Goal: Information Seeking & Learning: Learn about a topic

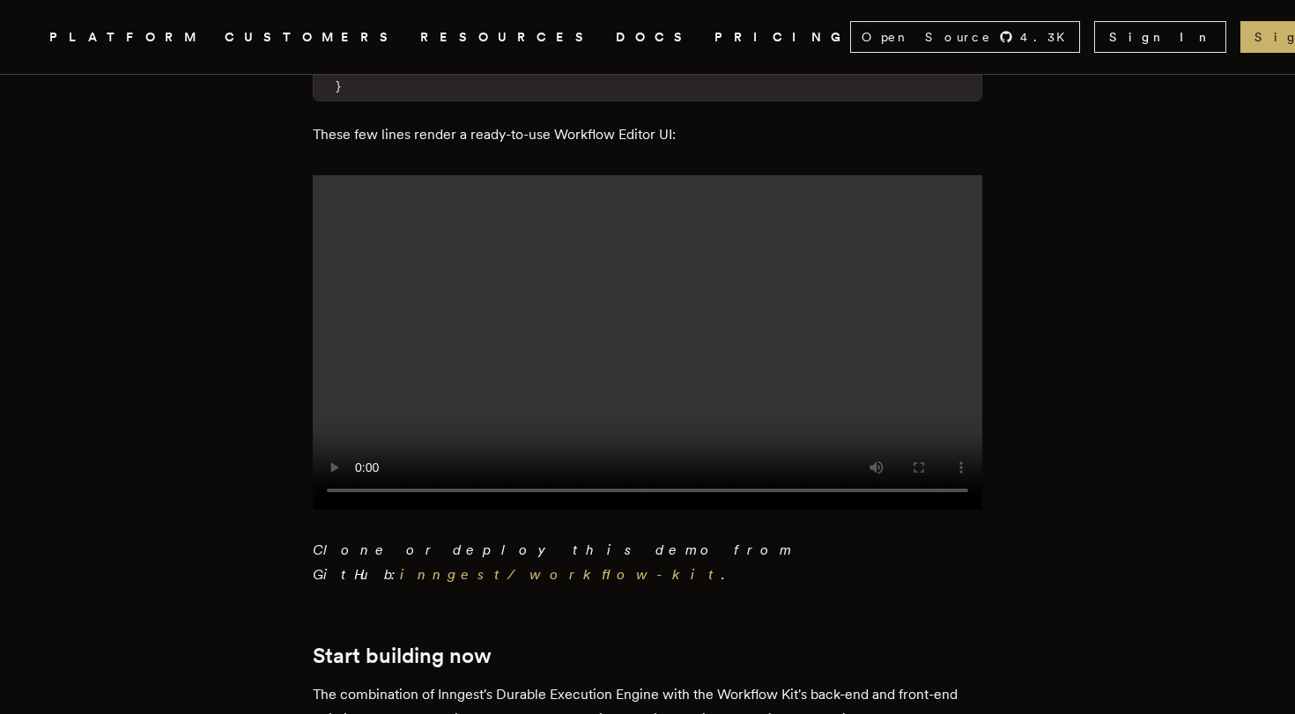
scroll to position [3558, 0]
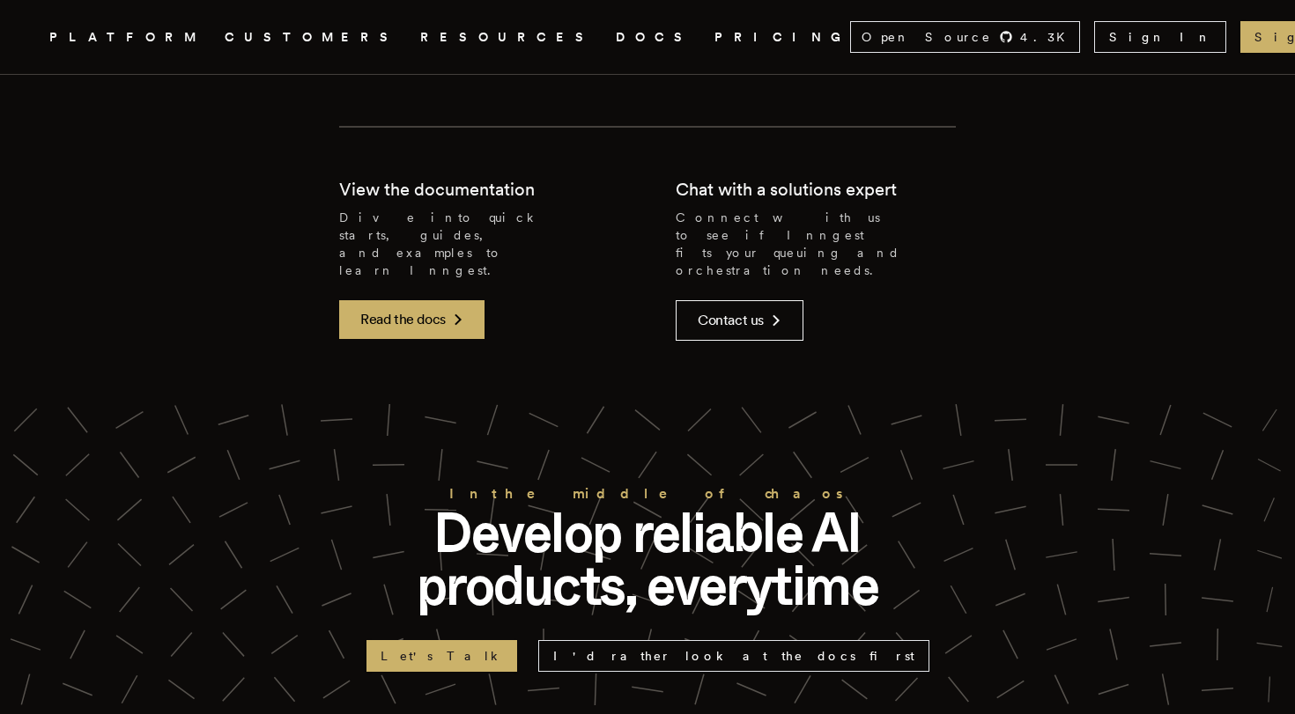
scroll to position [4543, 0]
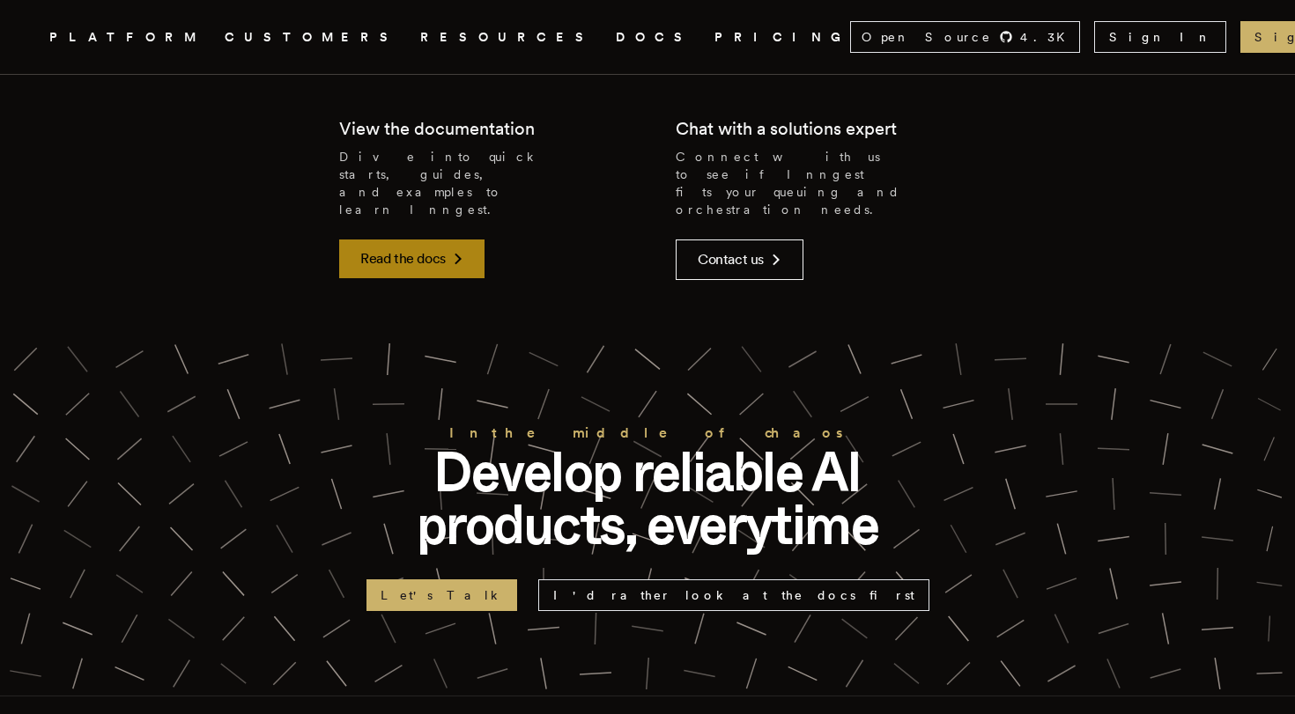
click at [435, 240] on link "Read the docs" at bounding box center [411, 259] width 145 height 39
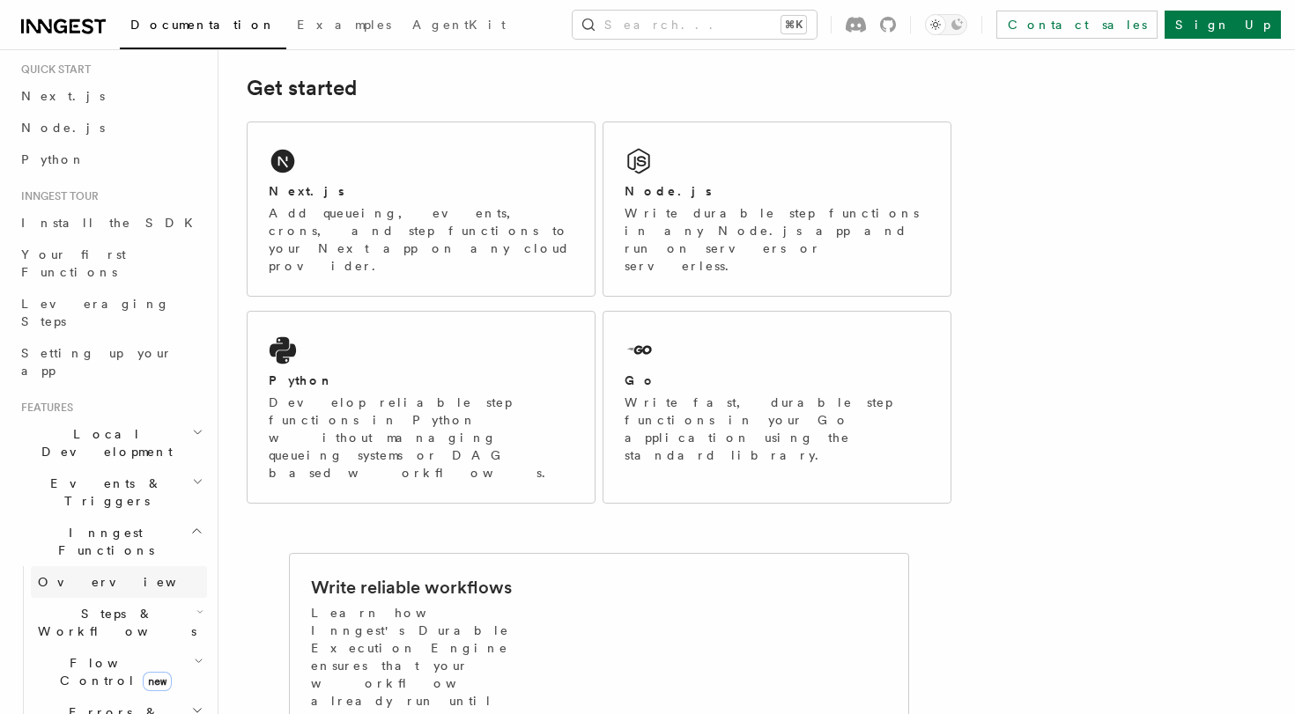
scroll to position [70, 0]
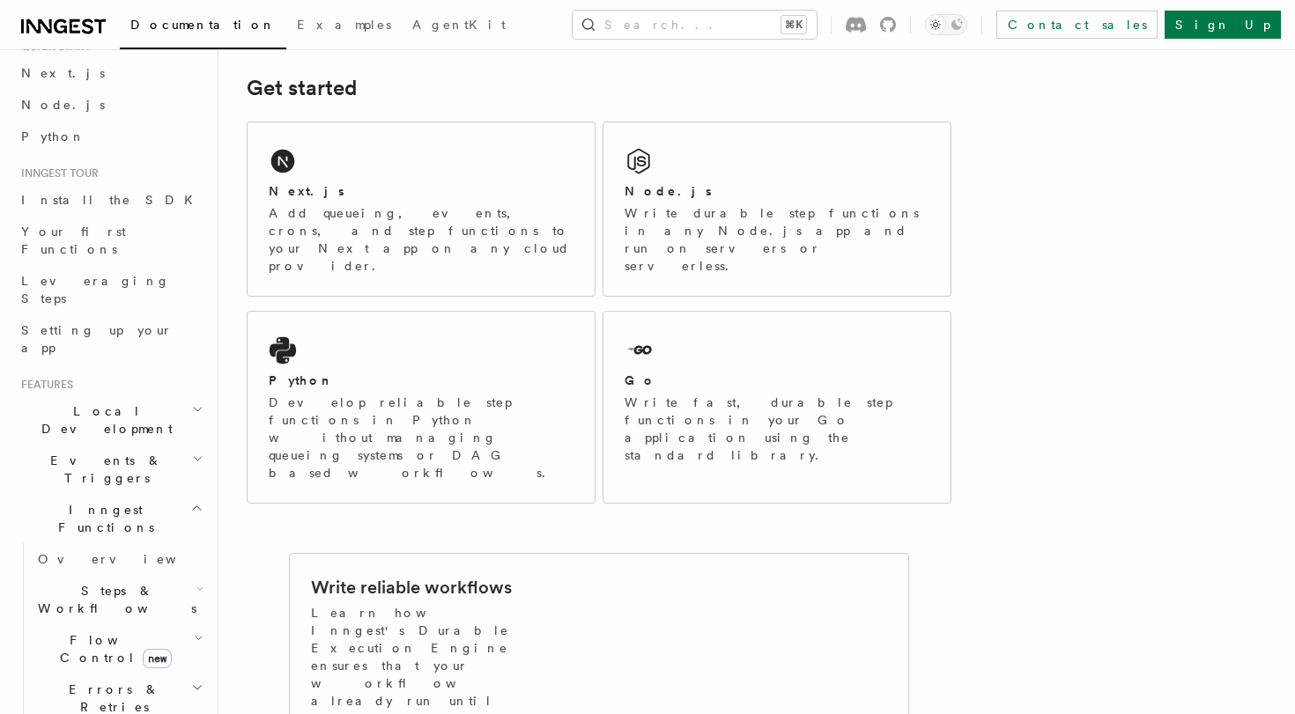
click at [72, 582] on span "Steps & Workflows" at bounding box center [114, 599] width 166 height 35
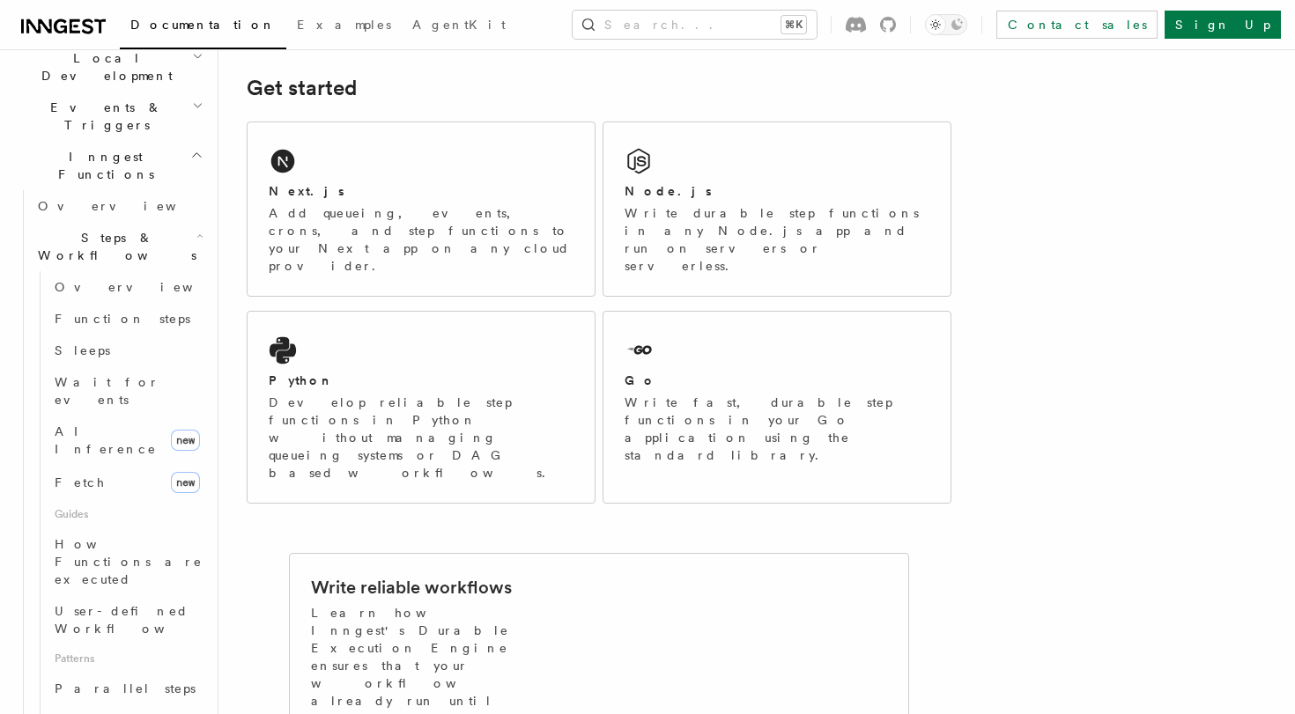
scroll to position [430, 0]
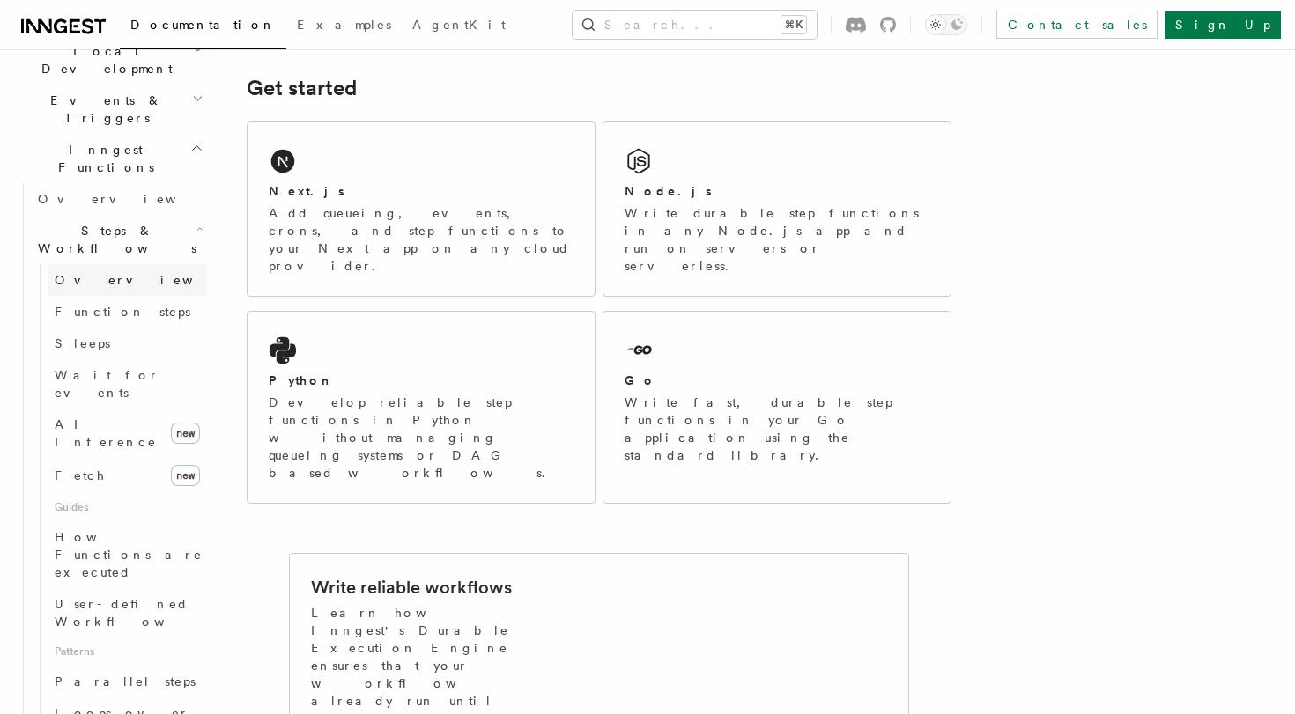
click at [135, 264] on link "Overview" at bounding box center [127, 280] width 159 height 32
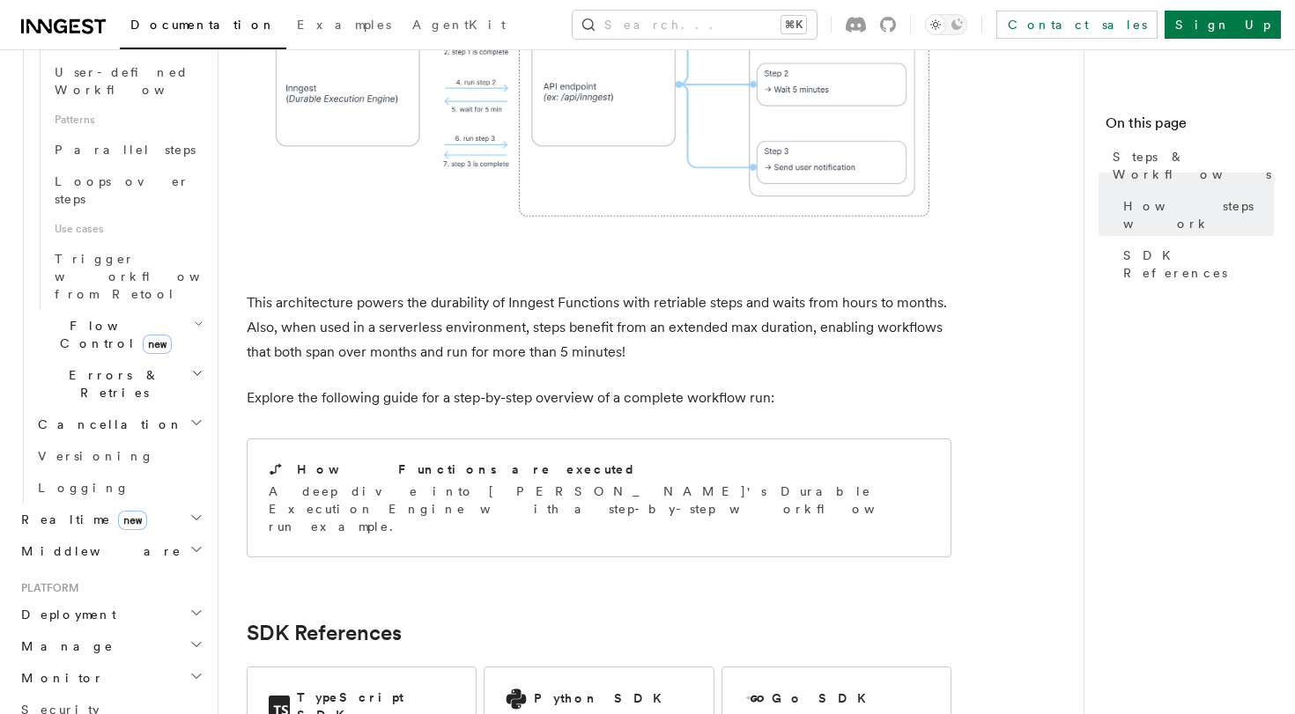
scroll to position [942, 0]
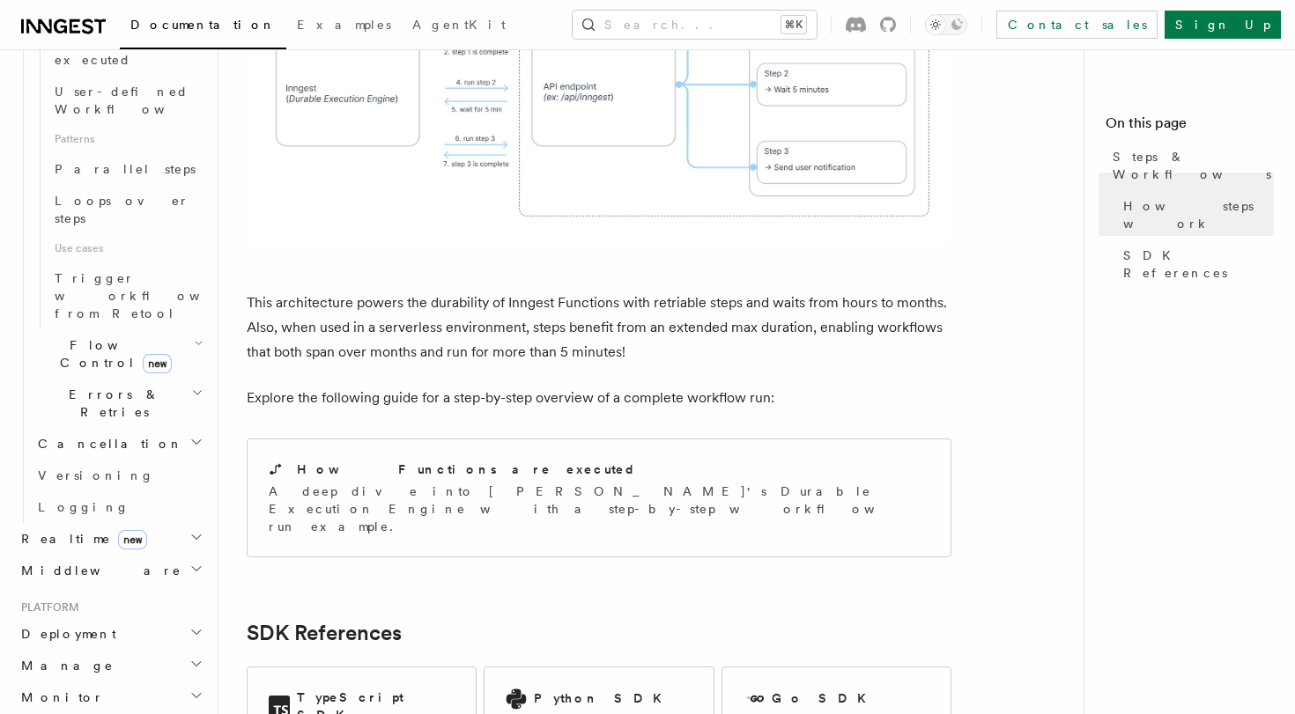
click at [189, 562] on icon "button" at bounding box center [196, 569] width 14 height 14
click at [189, 530] on icon "button" at bounding box center [196, 537] width 14 height 14
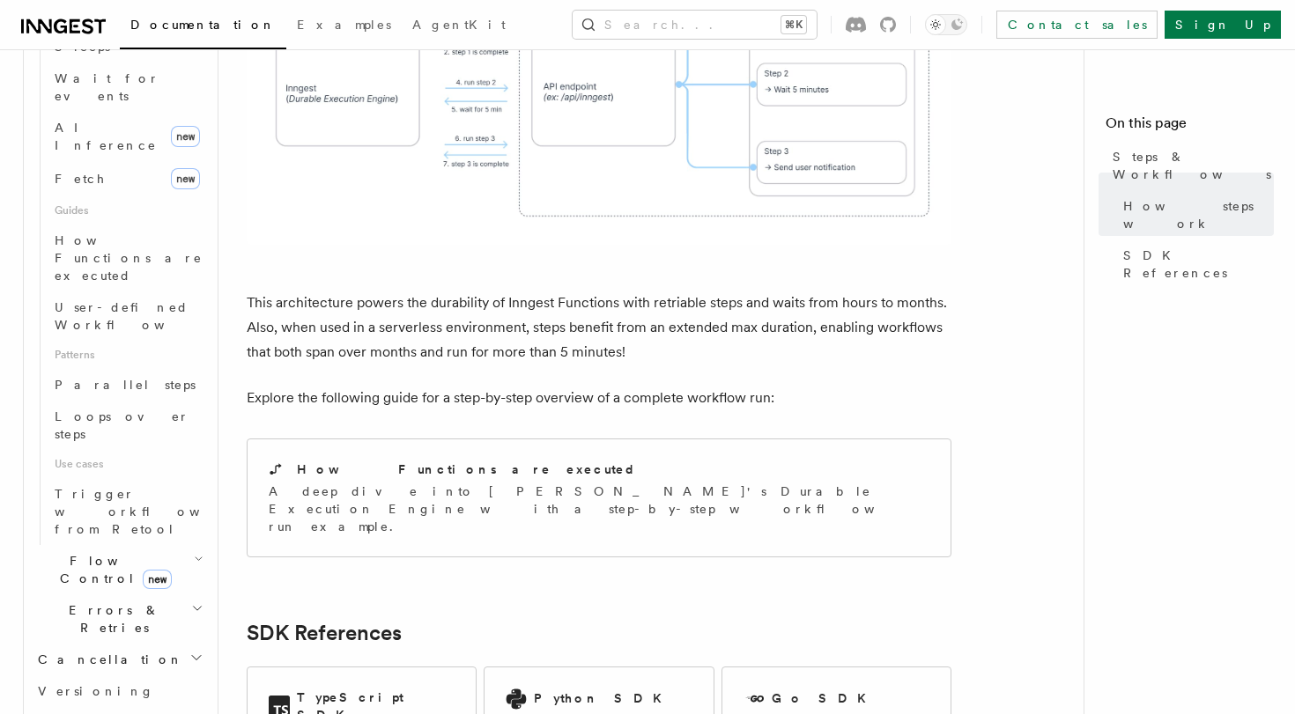
scroll to position [0, 0]
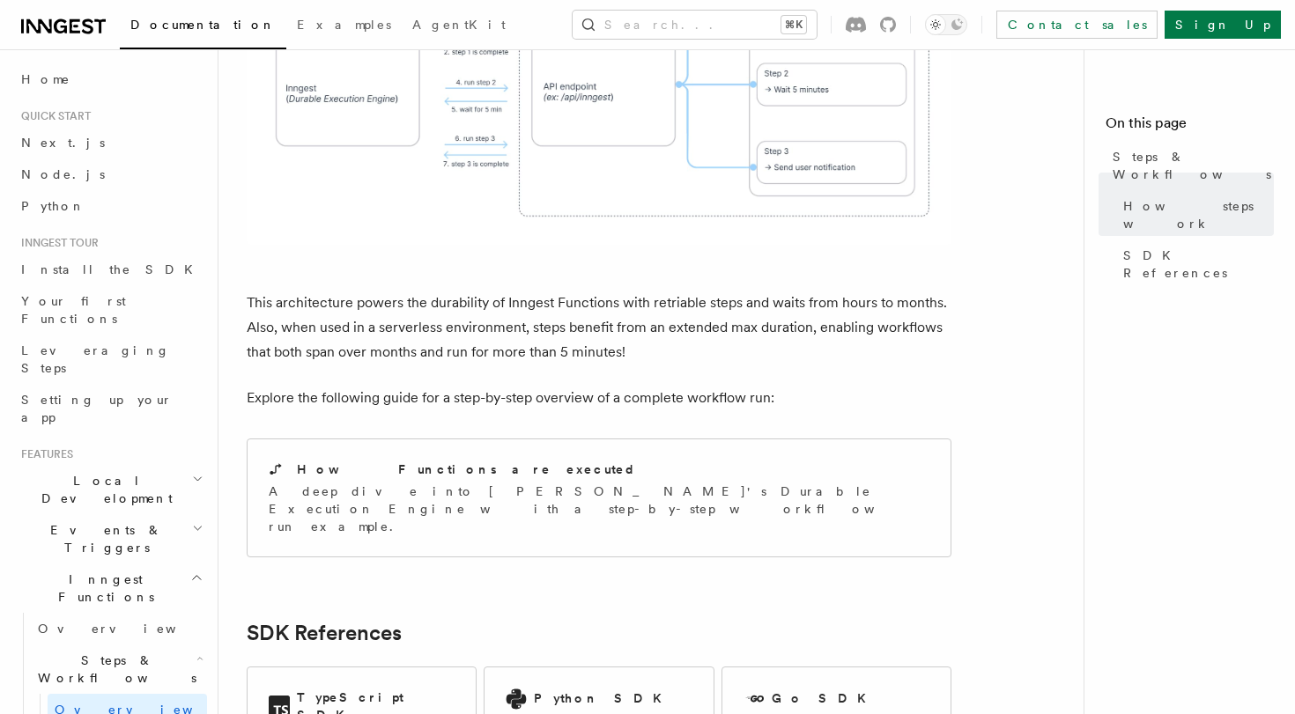
click at [137, 514] on h2 "Events & Triggers" at bounding box center [110, 538] width 193 height 49
click at [136, 465] on h2 "Local Development" at bounding box center [110, 489] width 193 height 49
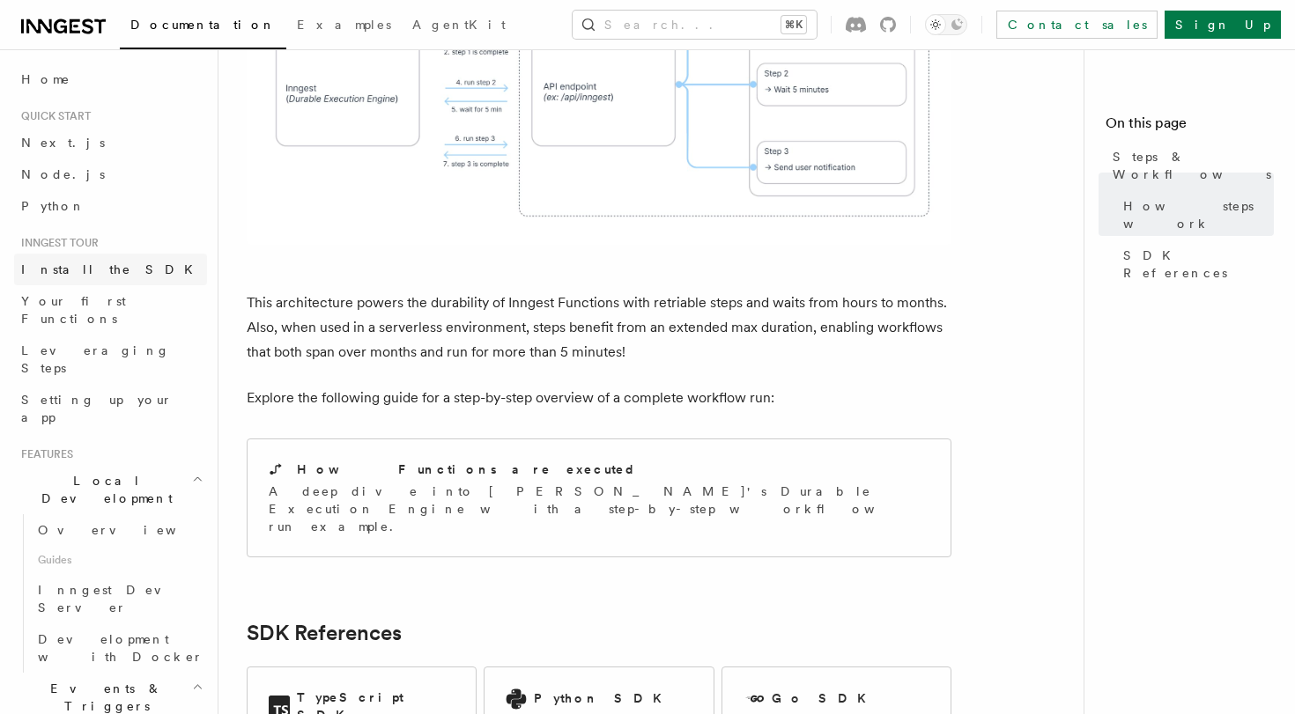
click at [100, 278] on link "Install the SDK" at bounding box center [110, 270] width 193 height 32
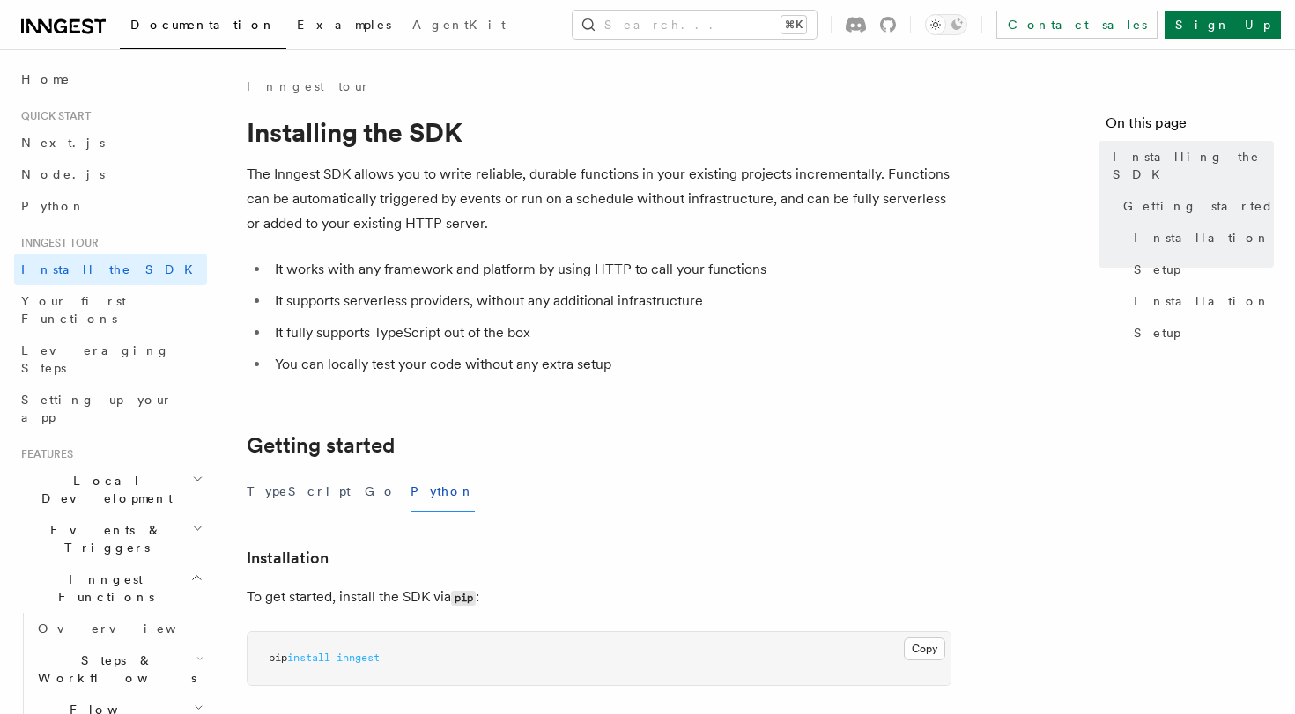
click at [297, 29] on span "Examples" at bounding box center [344, 25] width 94 height 14
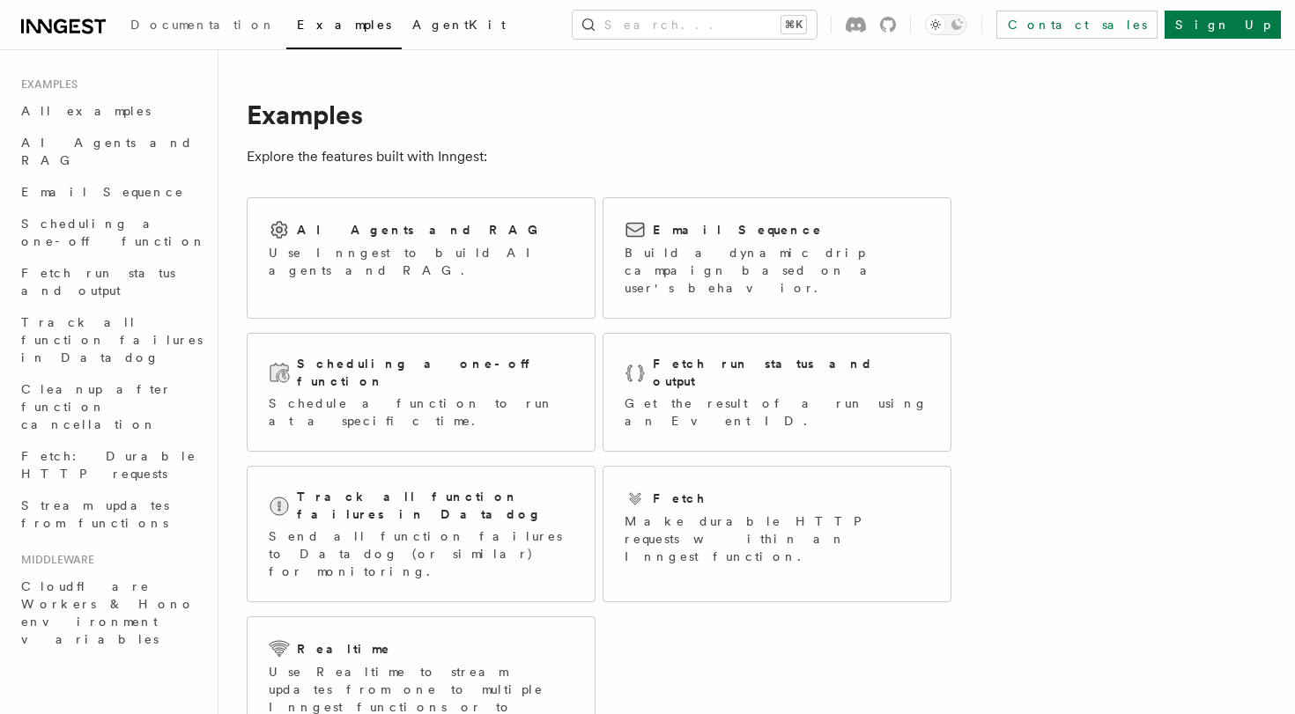
click at [402, 31] on link "AgentKit" at bounding box center [459, 26] width 114 height 42
